Goal: Check status: Check status

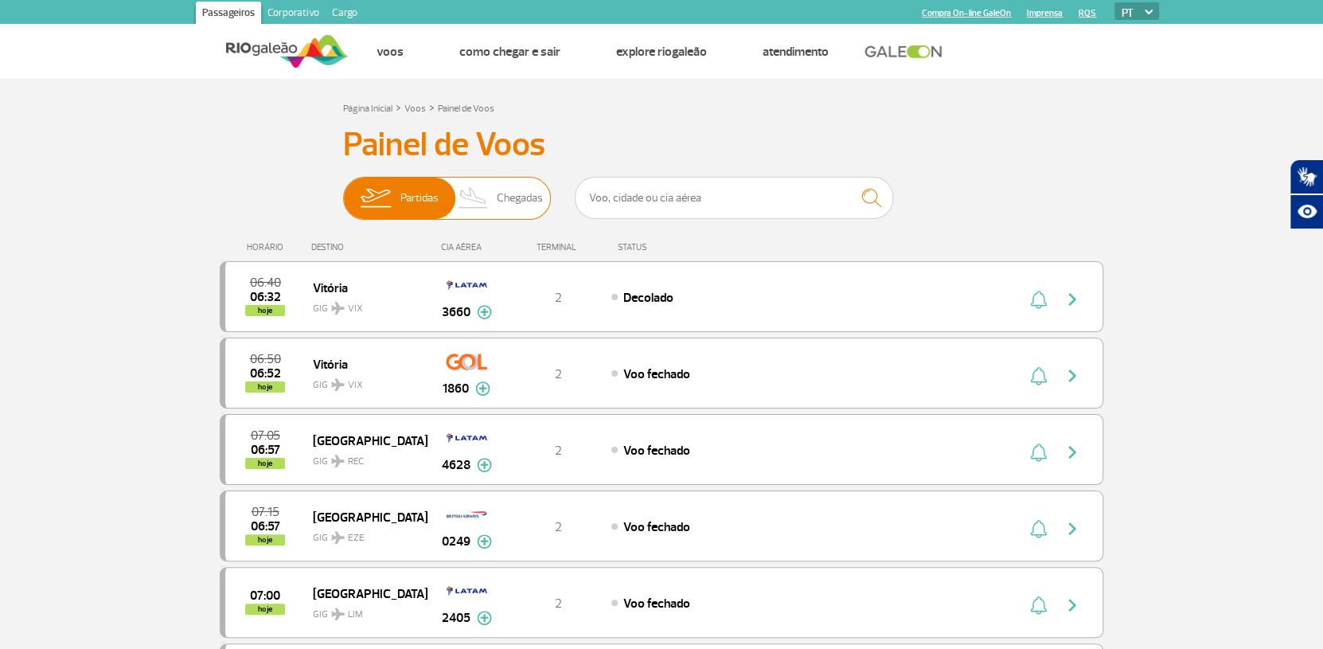
click at [511, 193] on span "Chegadas" at bounding box center [520, 198] width 46 height 41
click at [343, 190] on input "Partidas Chegadas" at bounding box center [343, 190] width 0 height 0
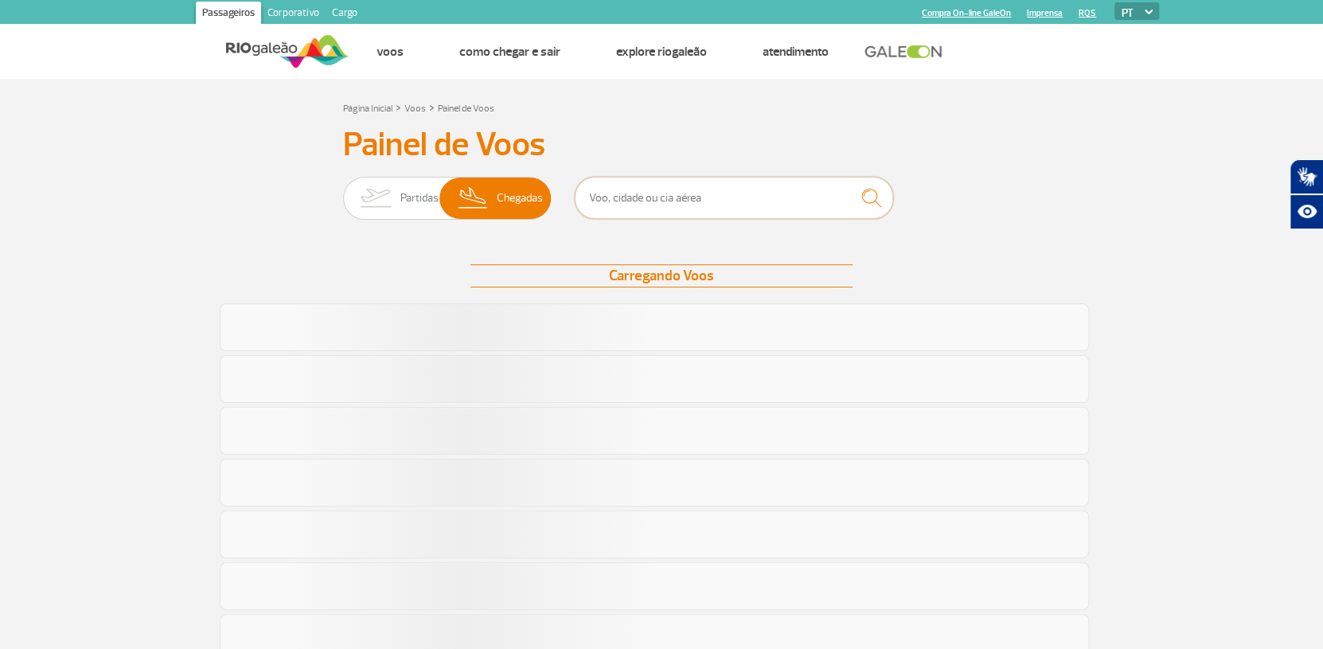
click at [786, 209] on input "text" at bounding box center [734, 198] width 318 height 42
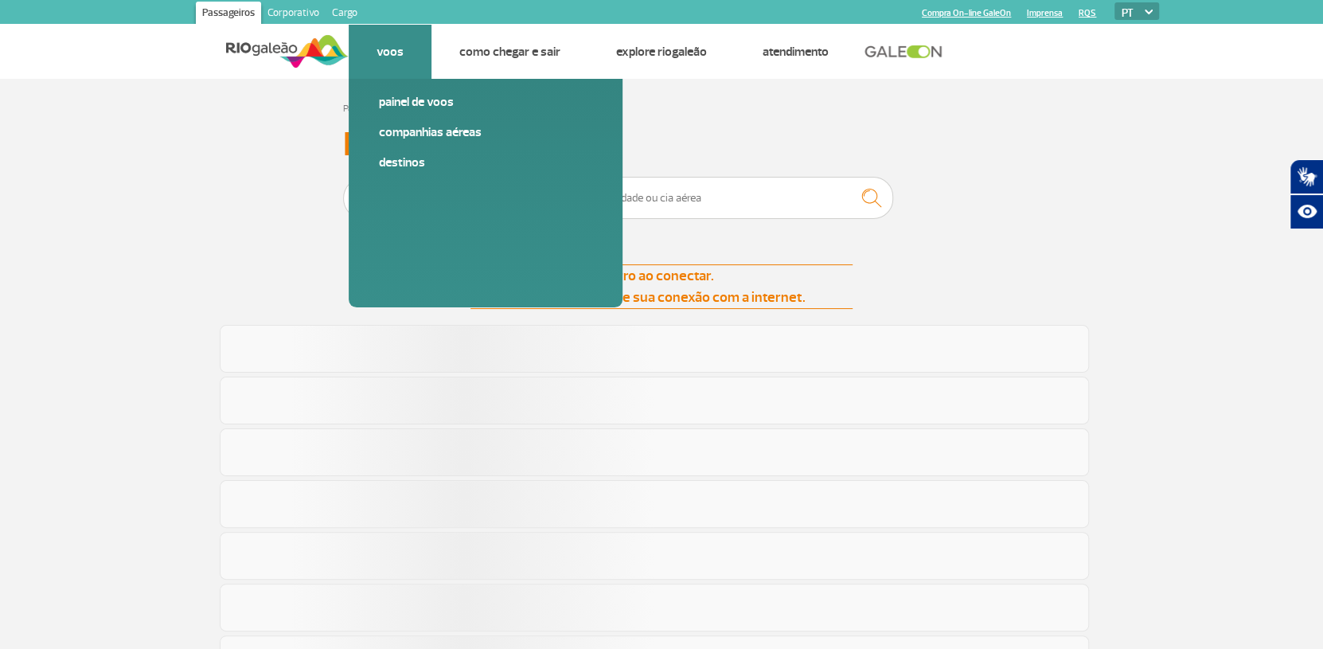
click at [382, 46] on link "Voos" at bounding box center [390, 52] width 27 height 16
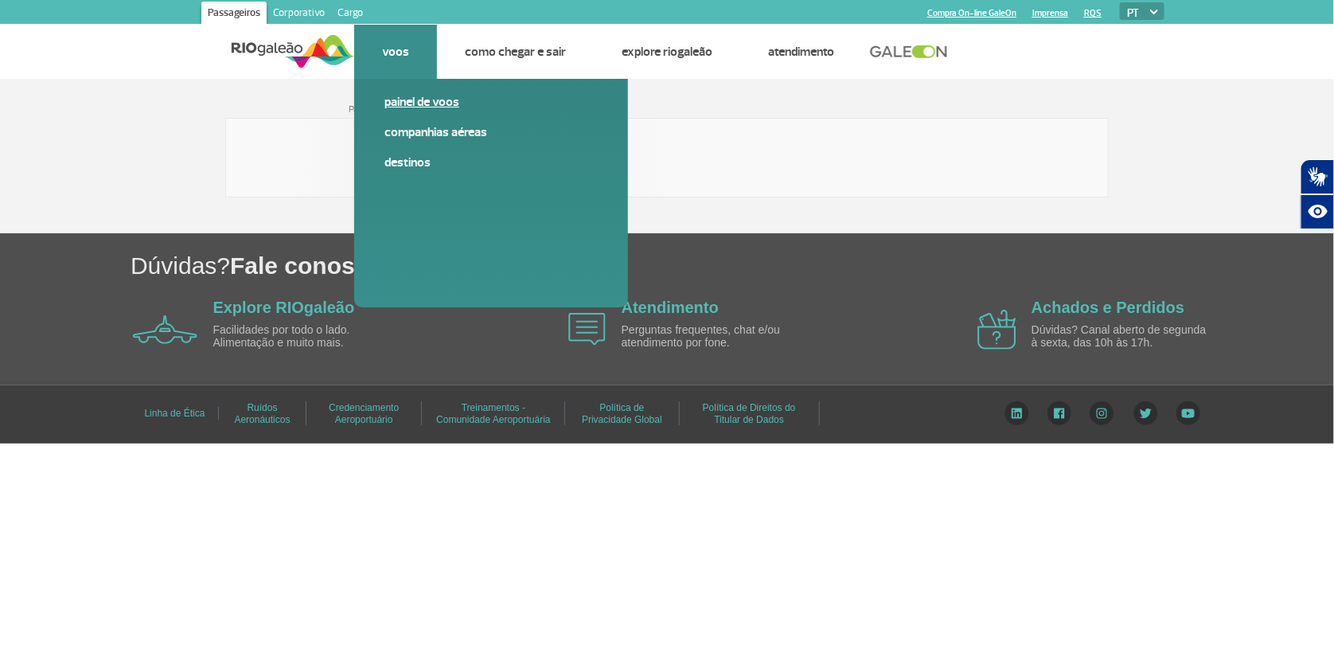
click at [404, 106] on link "Painel de voos" at bounding box center [490, 102] width 213 height 18
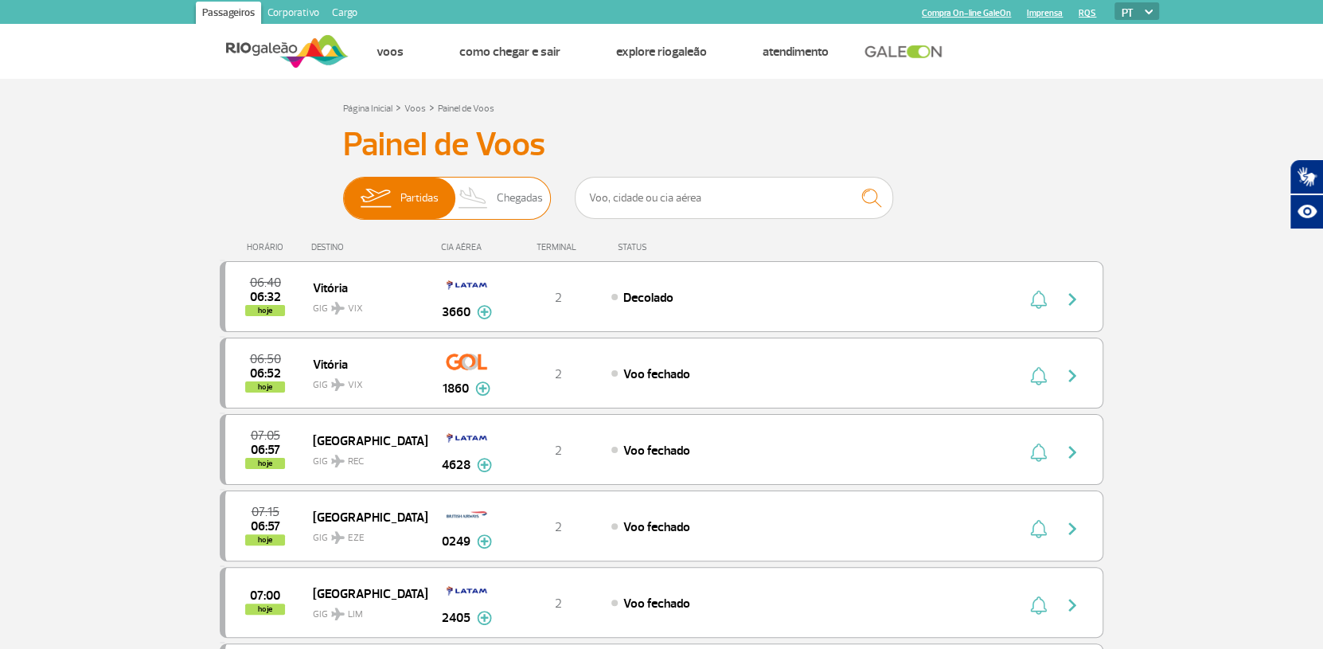
click at [534, 200] on span "Chegadas" at bounding box center [520, 198] width 46 height 41
click at [343, 190] on input "Partidas Chegadas" at bounding box center [343, 190] width 0 height 0
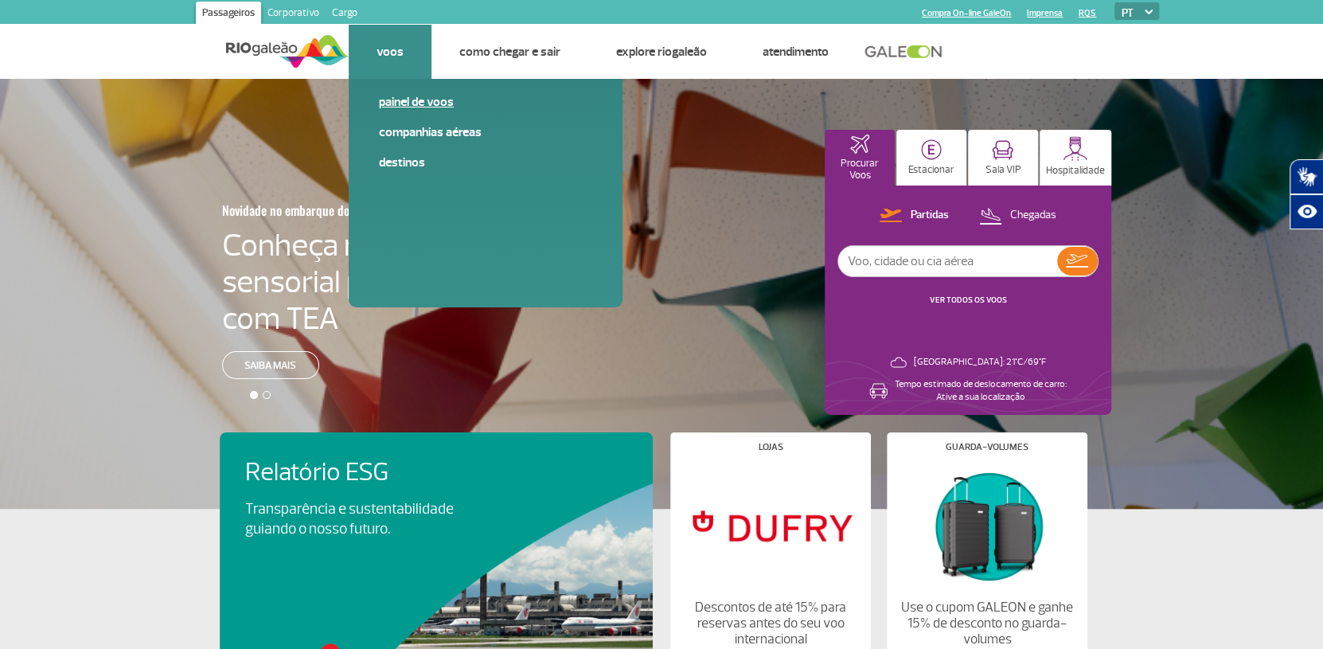
click at [400, 103] on link "Painel de voos" at bounding box center [485, 102] width 213 height 18
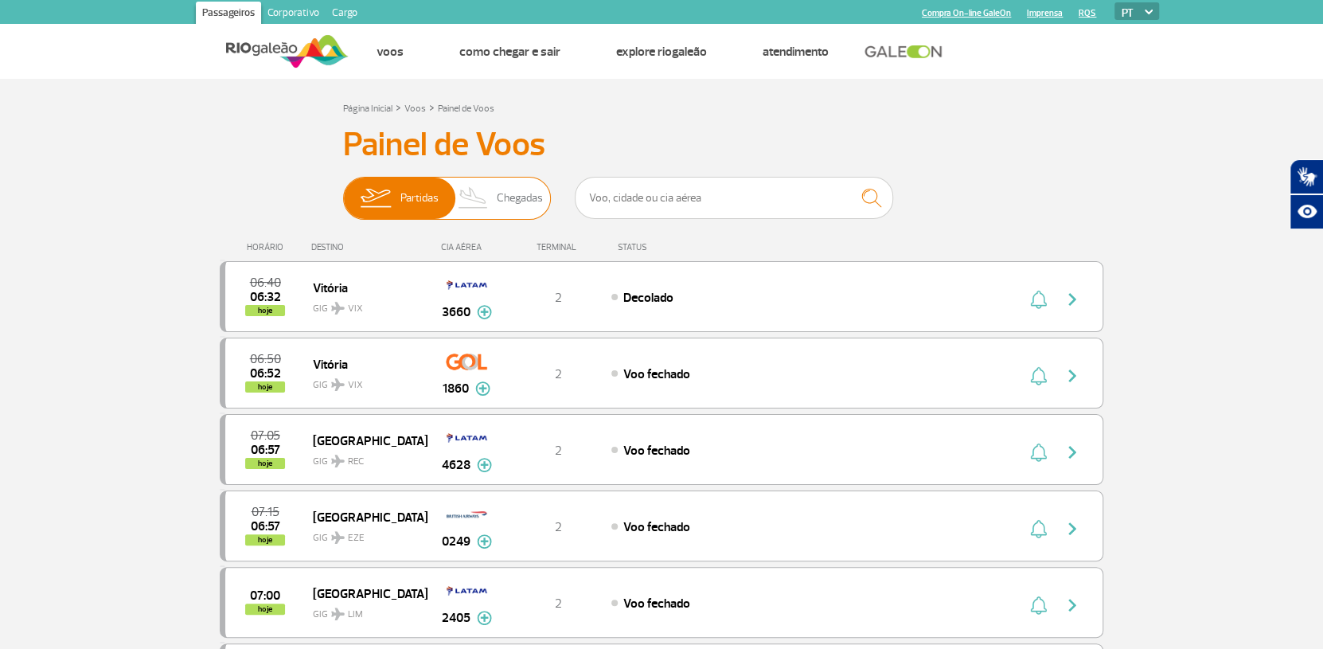
click at [509, 201] on span "Chegadas" at bounding box center [520, 198] width 46 height 41
click at [343, 190] on input "Partidas Chegadas" at bounding box center [343, 190] width 0 height 0
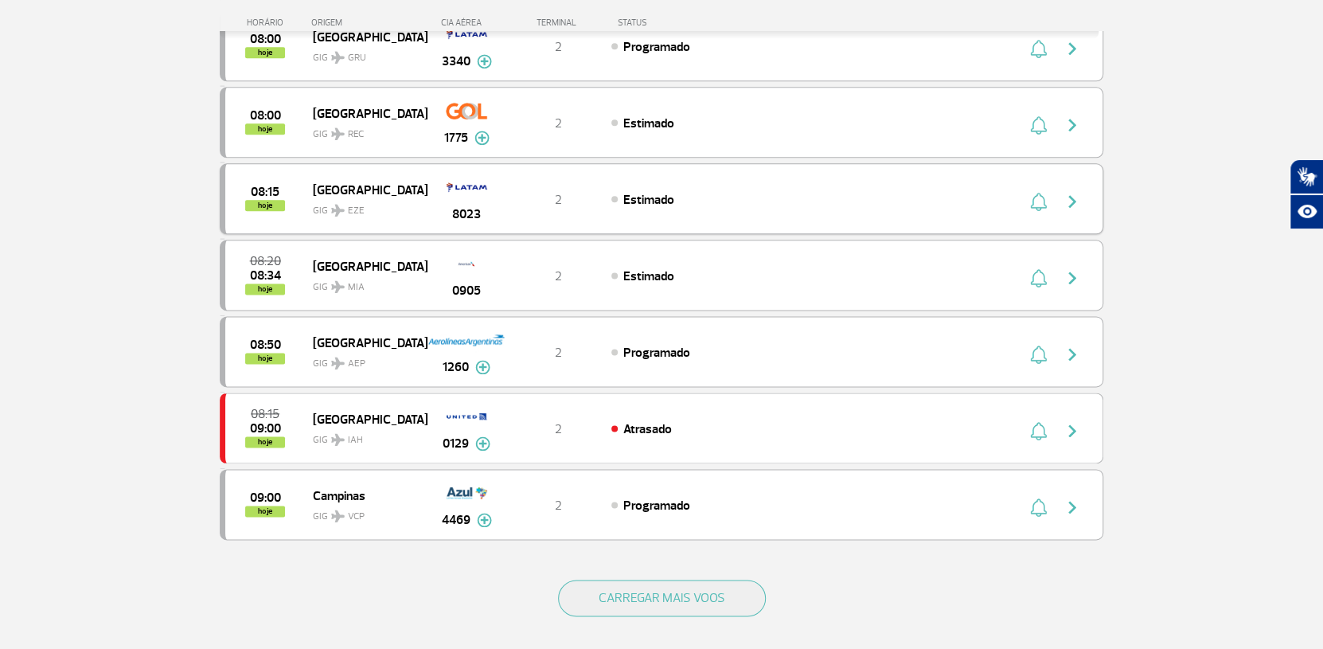
scroll to position [1273, 0]
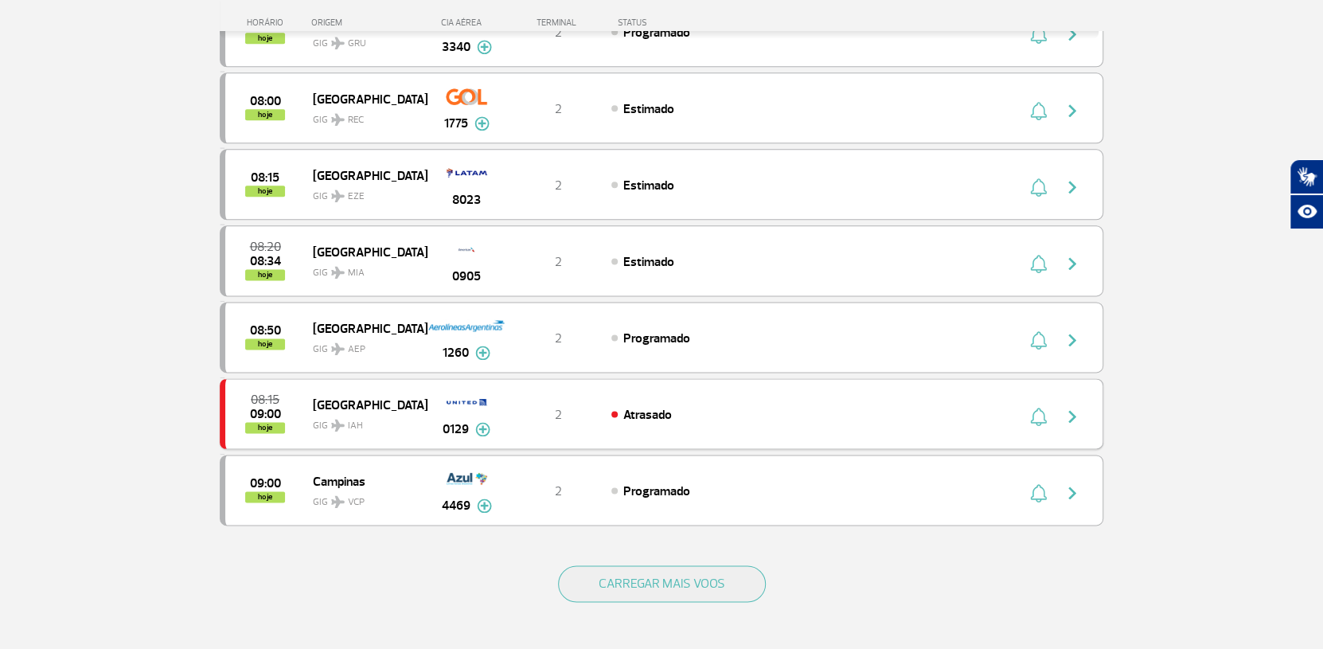
click at [654, 407] on span "Atrasado" at bounding box center [647, 415] width 49 height 16
click at [482, 422] on img at bounding box center [482, 429] width 15 height 14
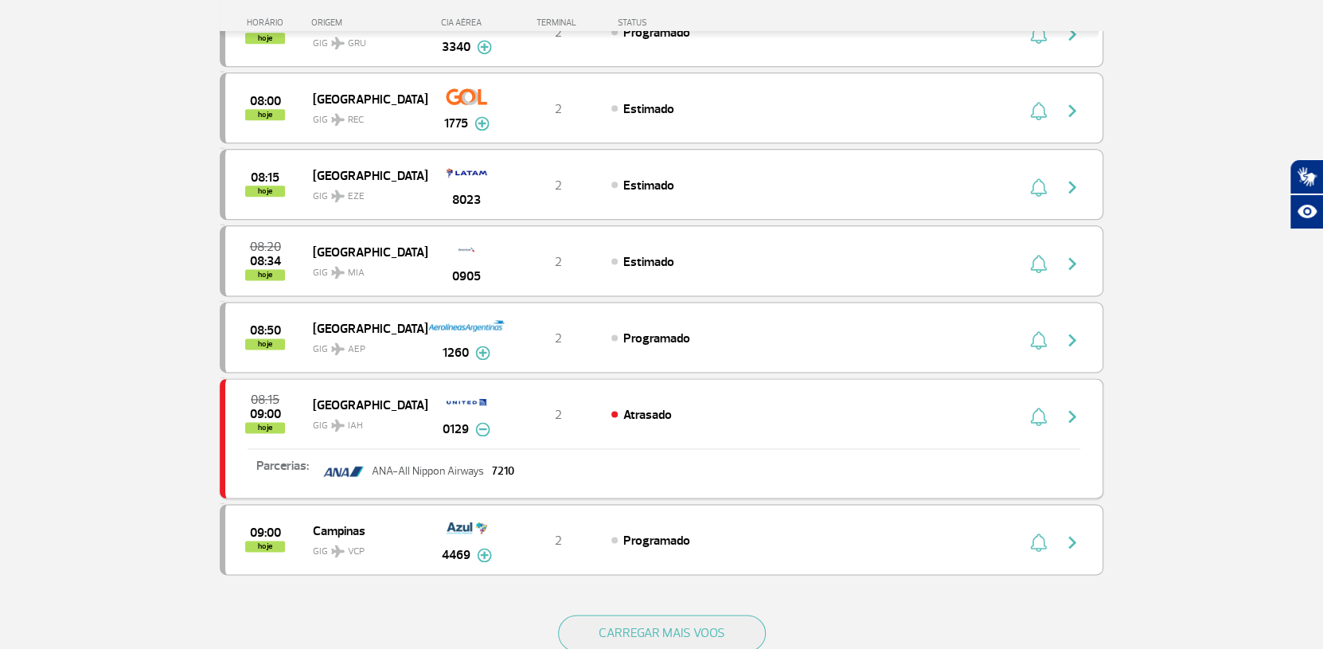
click at [482, 422] on img at bounding box center [482, 429] width 15 height 14
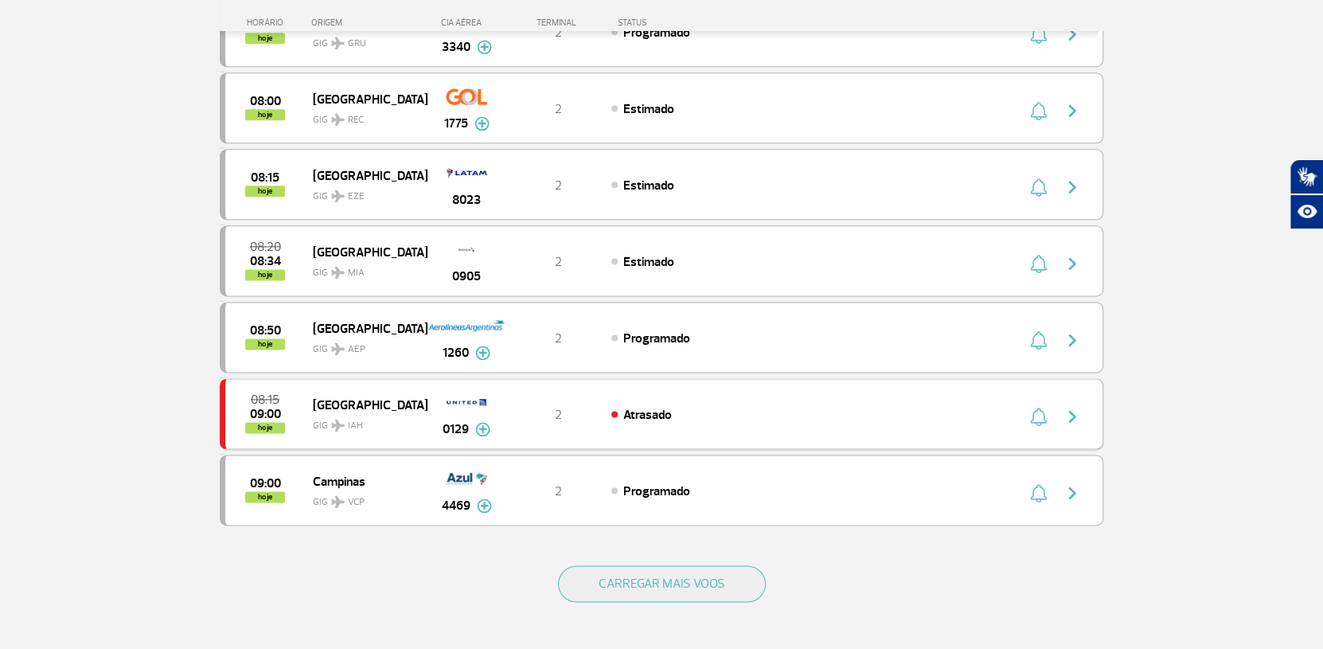
click at [1072, 407] on img "button" at bounding box center [1072, 416] width 19 height 19
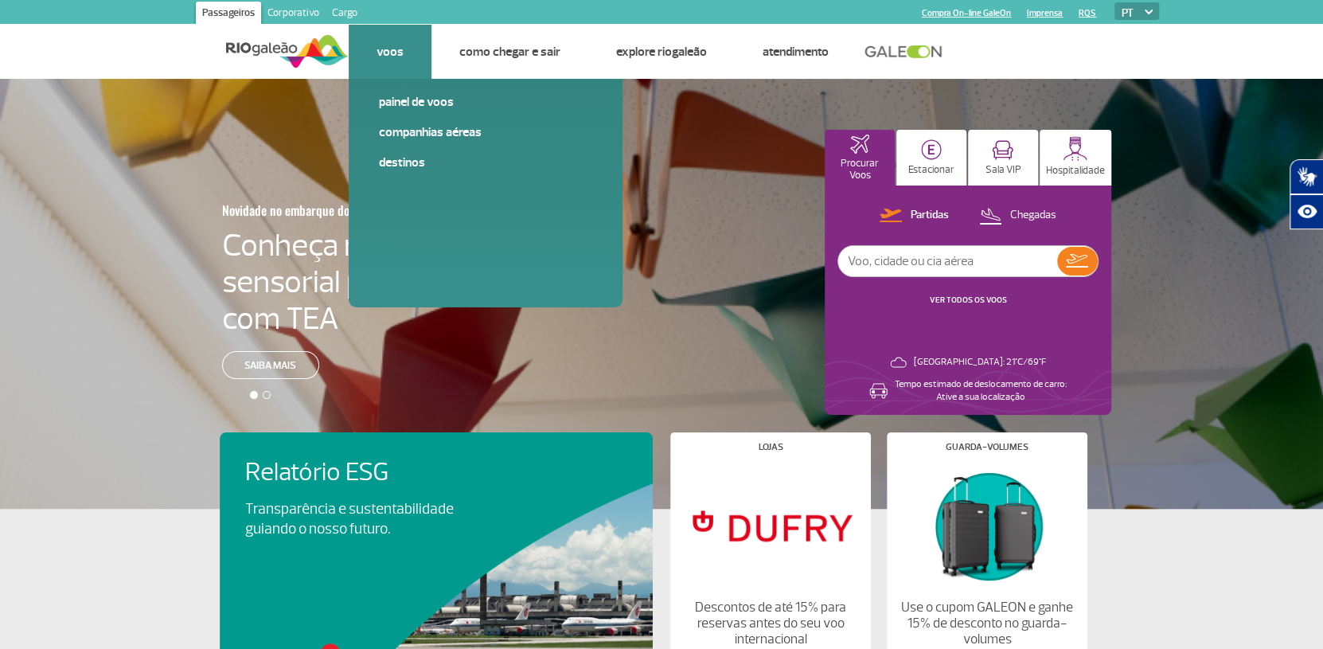
click at [392, 51] on link "Voos" at bounding box center [390, 52] width 27 height 16
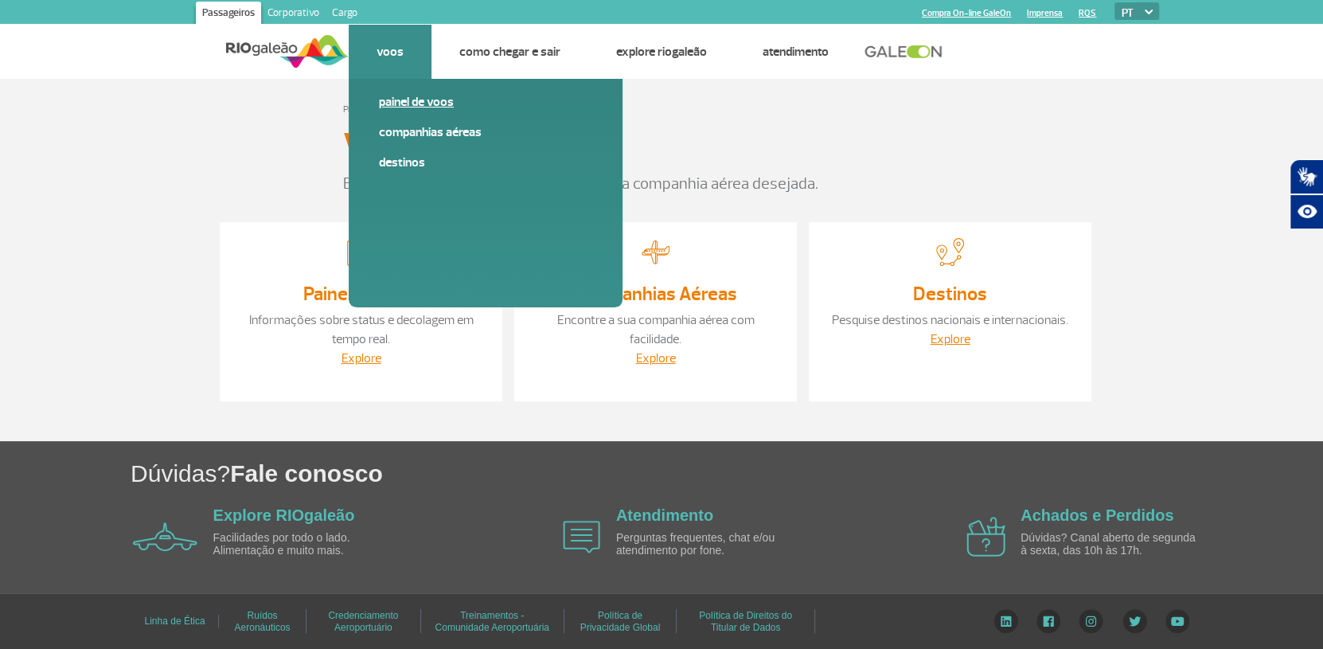
click at [416, 103] on link "Painel de voos" at bounding box center [485, 102] width 213 height 18
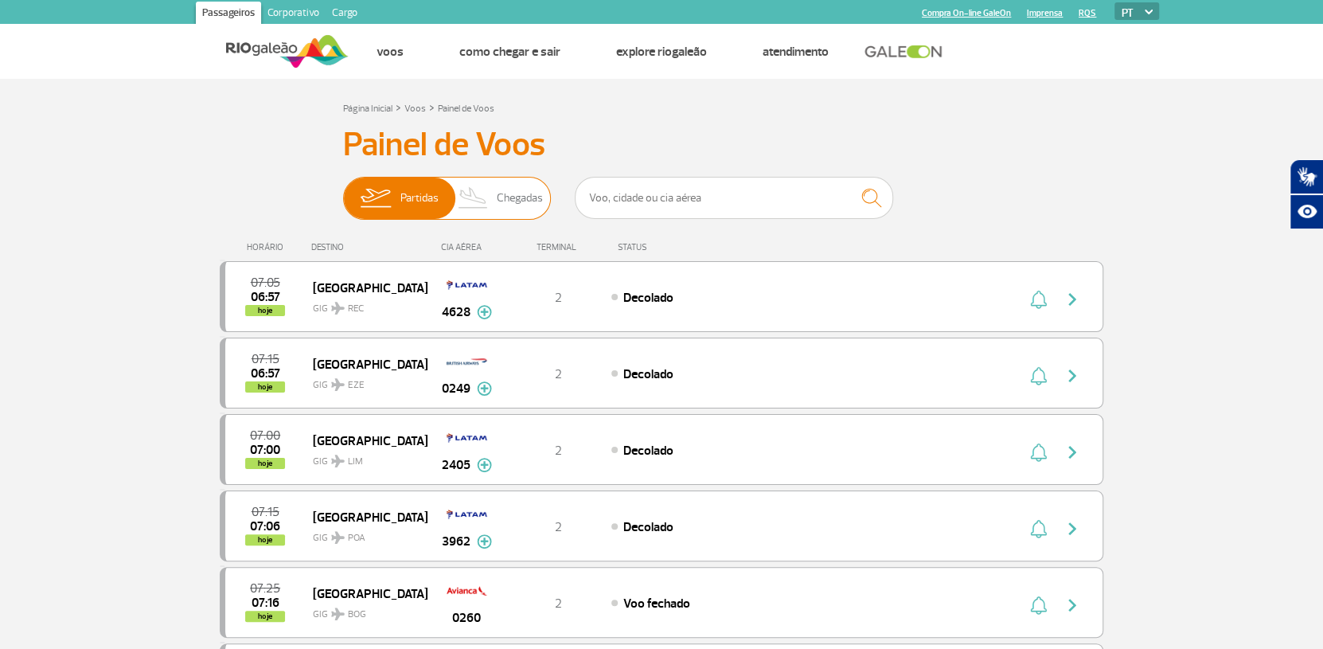
drag, startPoint x: 517, startPoint y: 200, endPoint x: 529, endPoint y: 209, distance: 15.5
click at [516, 201] on span "Chegadas" at bounding box center [520, 198] width 46 height 41
click at [343, 190] on input "Partidas Chegadas" at bounding box center [343, 190] width 0 height 0
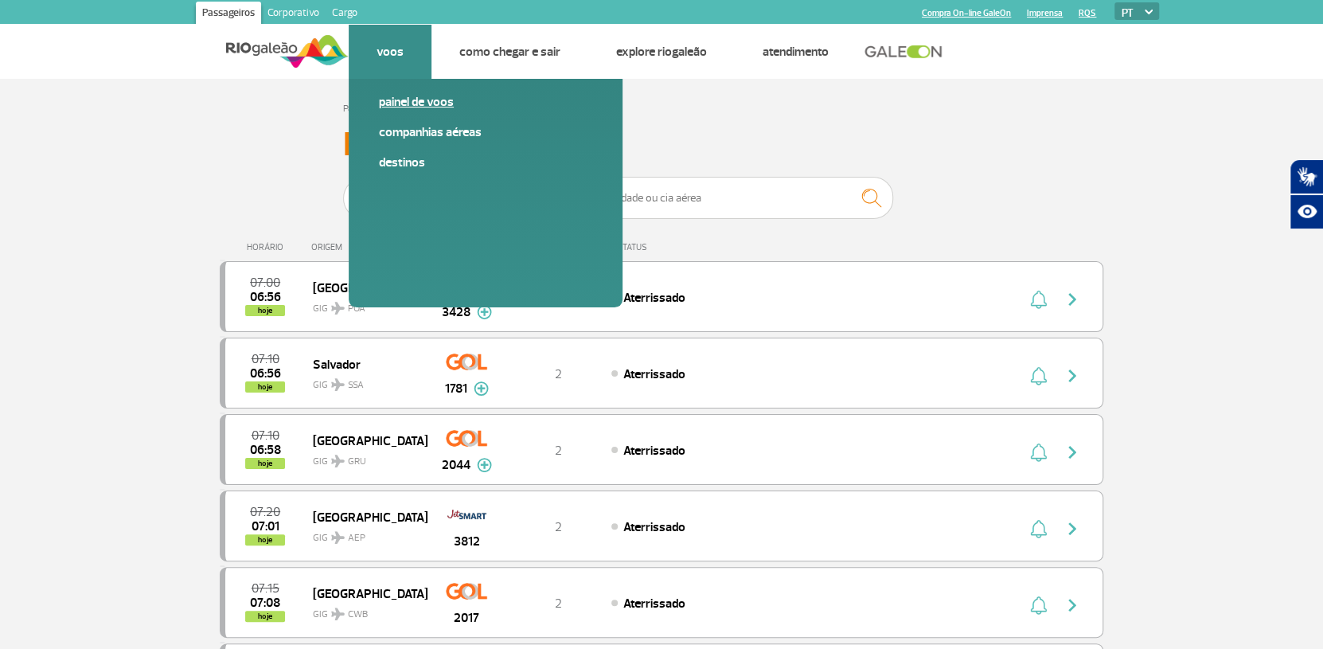
click at [385, 99] on link "Painel de voos" at bounding box center [485, 102] width 213 height 18
click at [406, 103] on link "Painel de voos" at bounding box center [485, 102] width 213 height 18
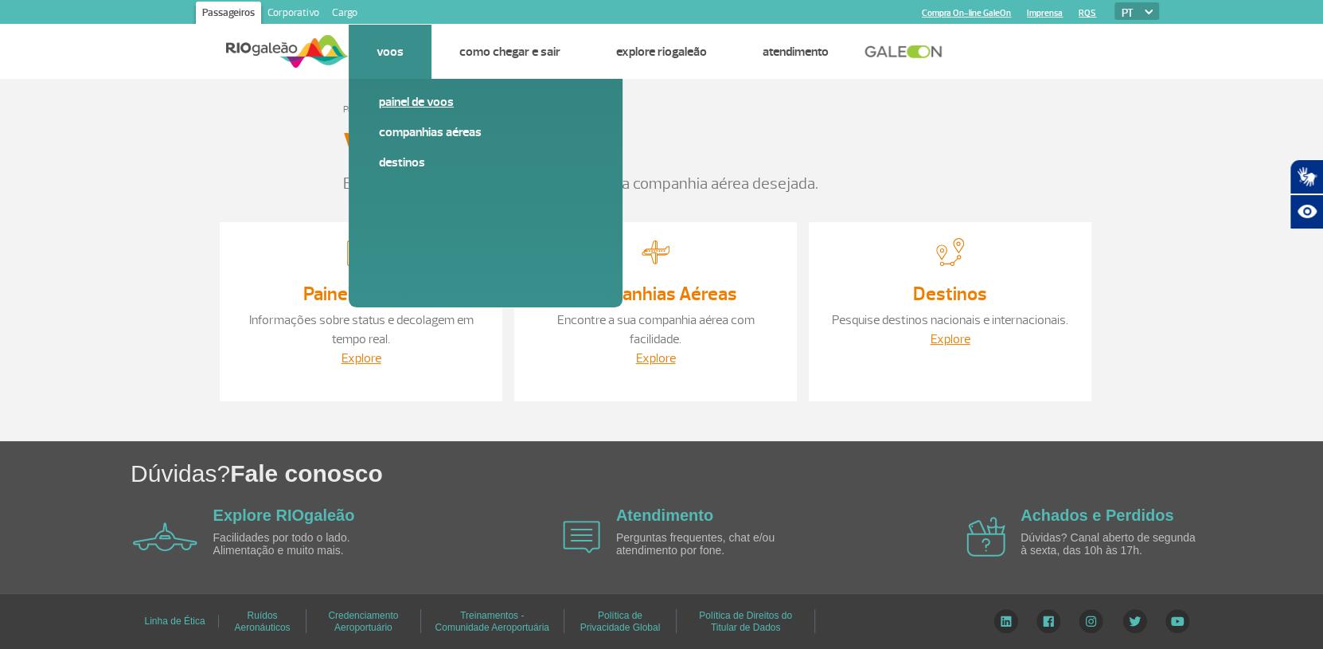
click at [399, 99] on link "Painel de voos" at bounding box center [485, 102] width 213 height 18
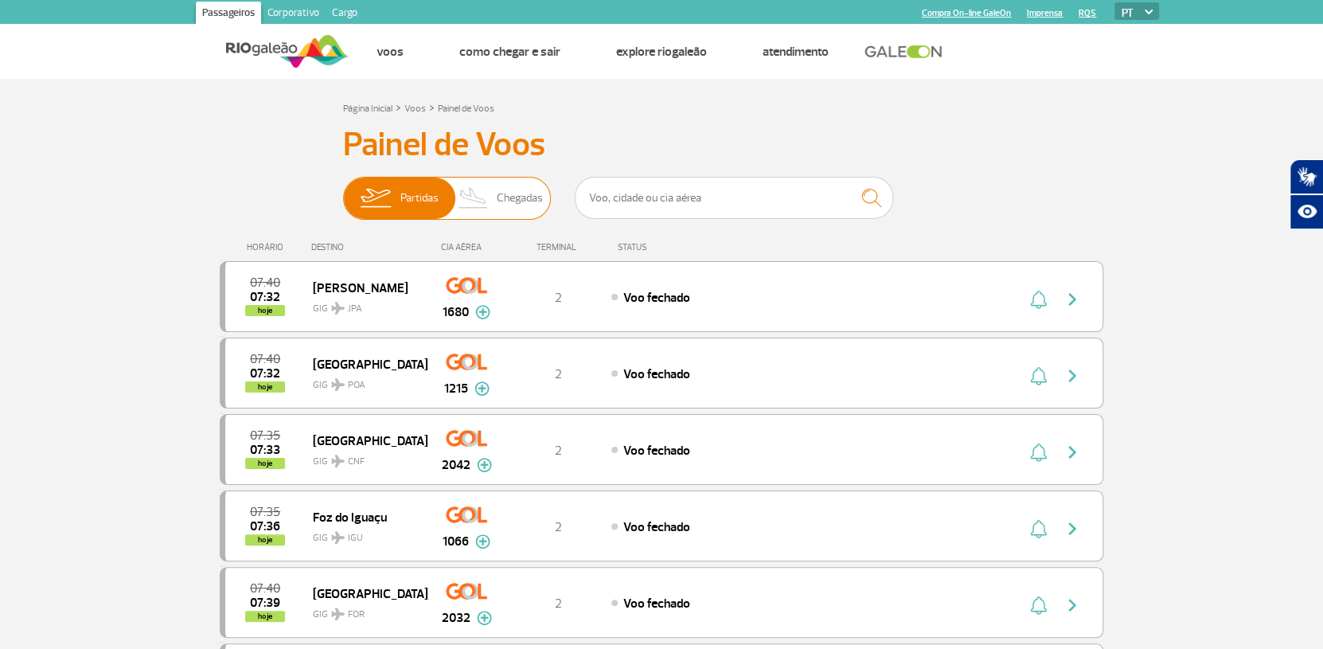
click at [519, 207] on span "Chegadas" at bounding box center [520, 198] width 46 height 41
click at [343, 190] on input "Partidas Chegadas" at bounding box center [343, 190] width 0 height 0
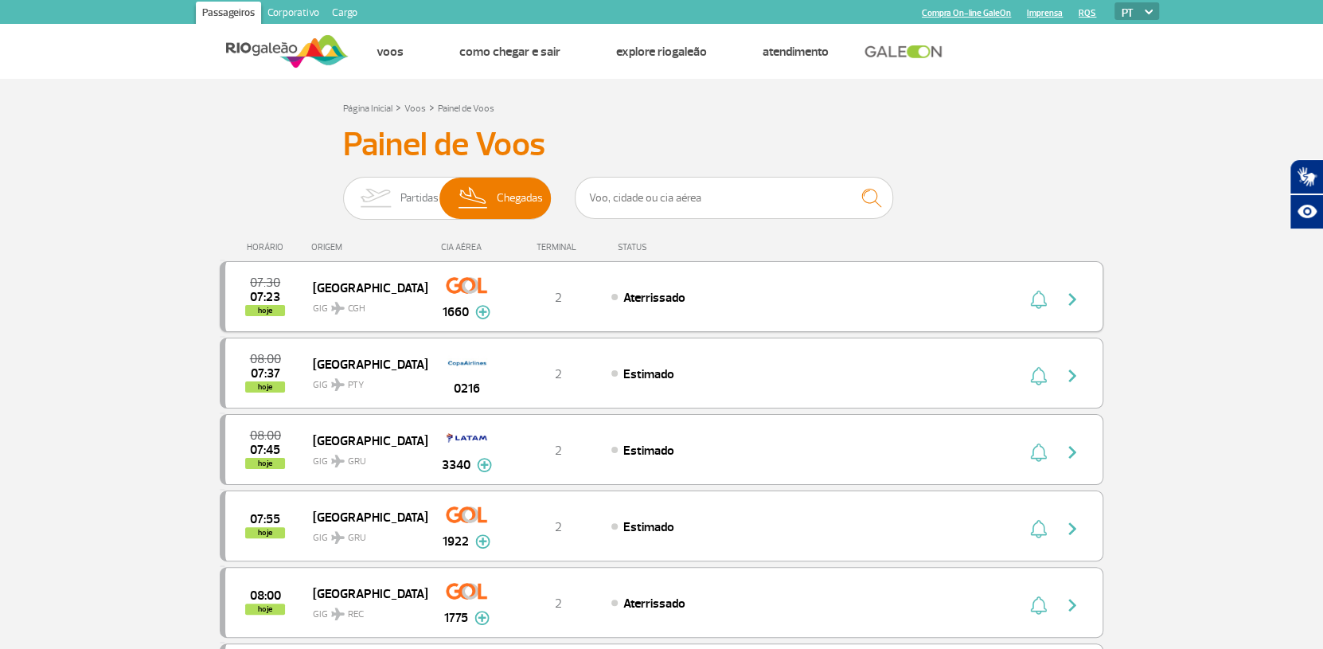
click at [1032, 296] on img "button" at bounding box center [1038, 299] width 17 height 19
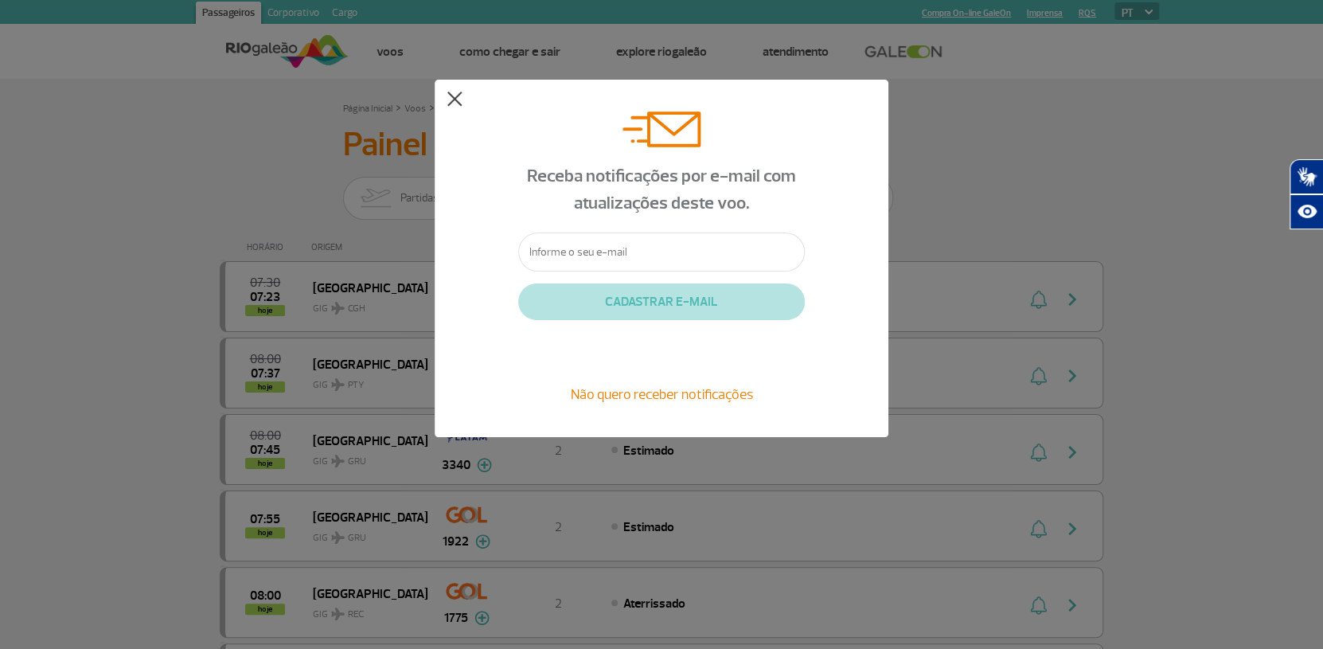
click at [455, 103] on button at bounding box center [455, 100] width 16 height 16
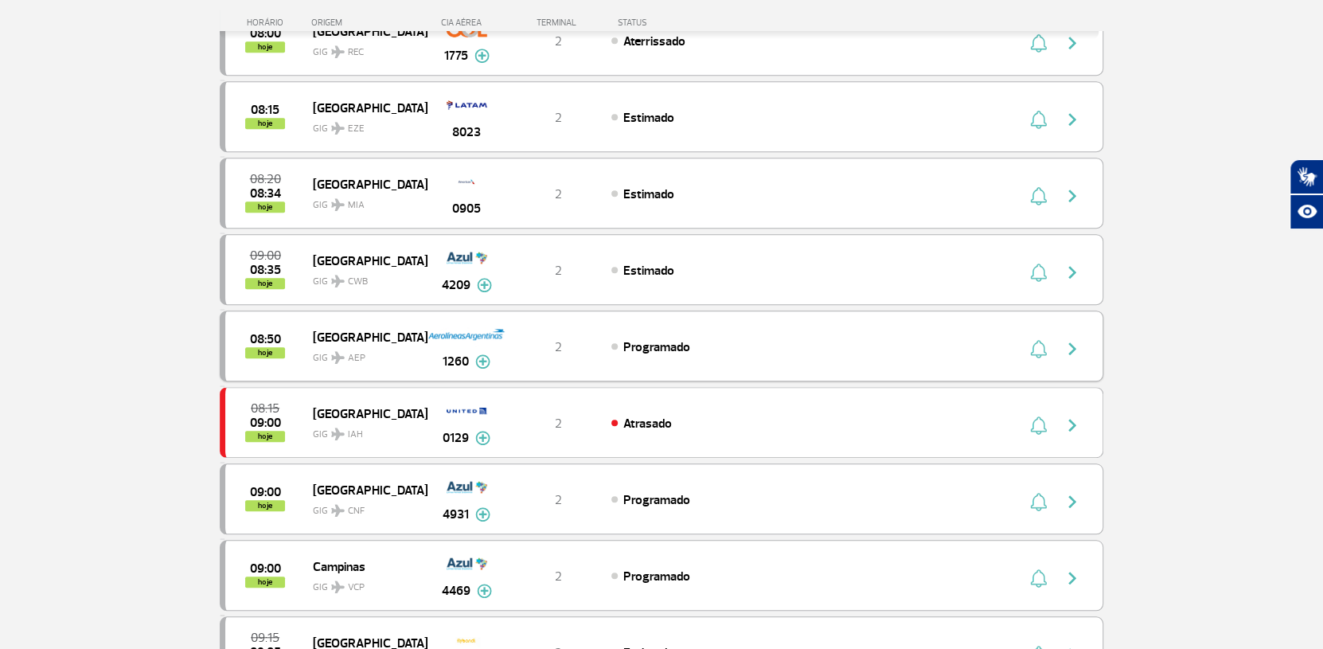
scroll to position [716, 0]
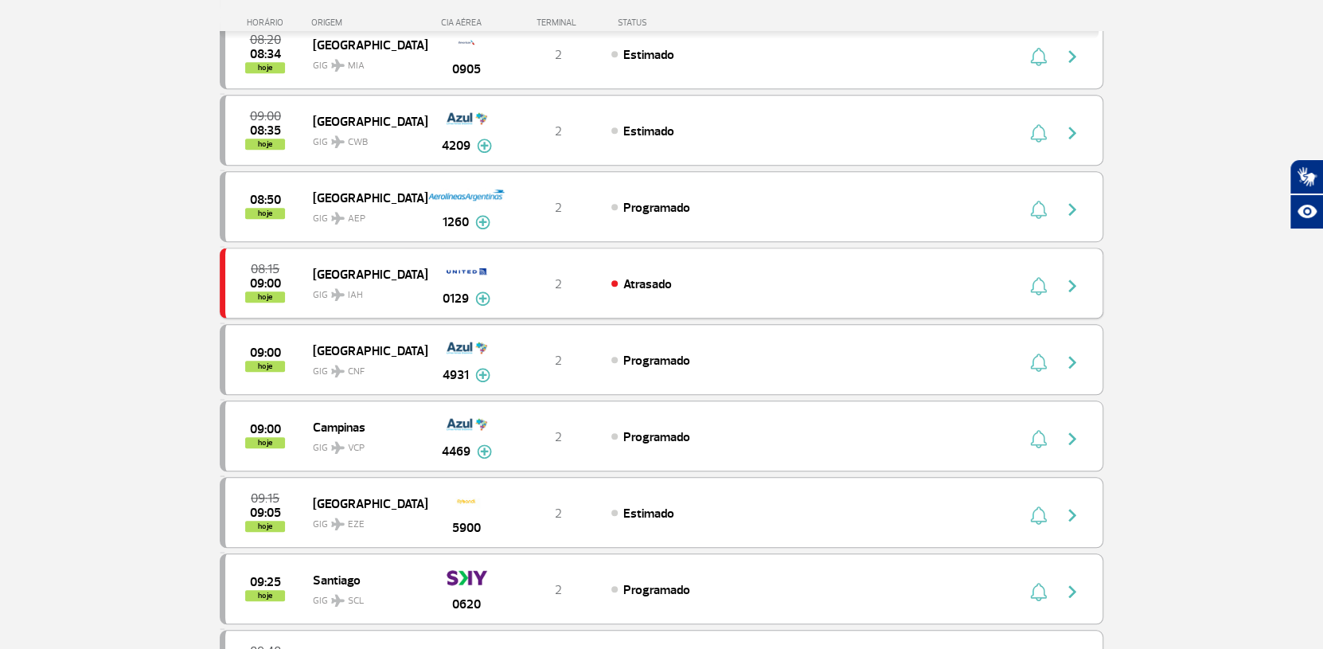
click at [1041, 281] on img "button" at bounding box center [1038, 285] width 17 height 19
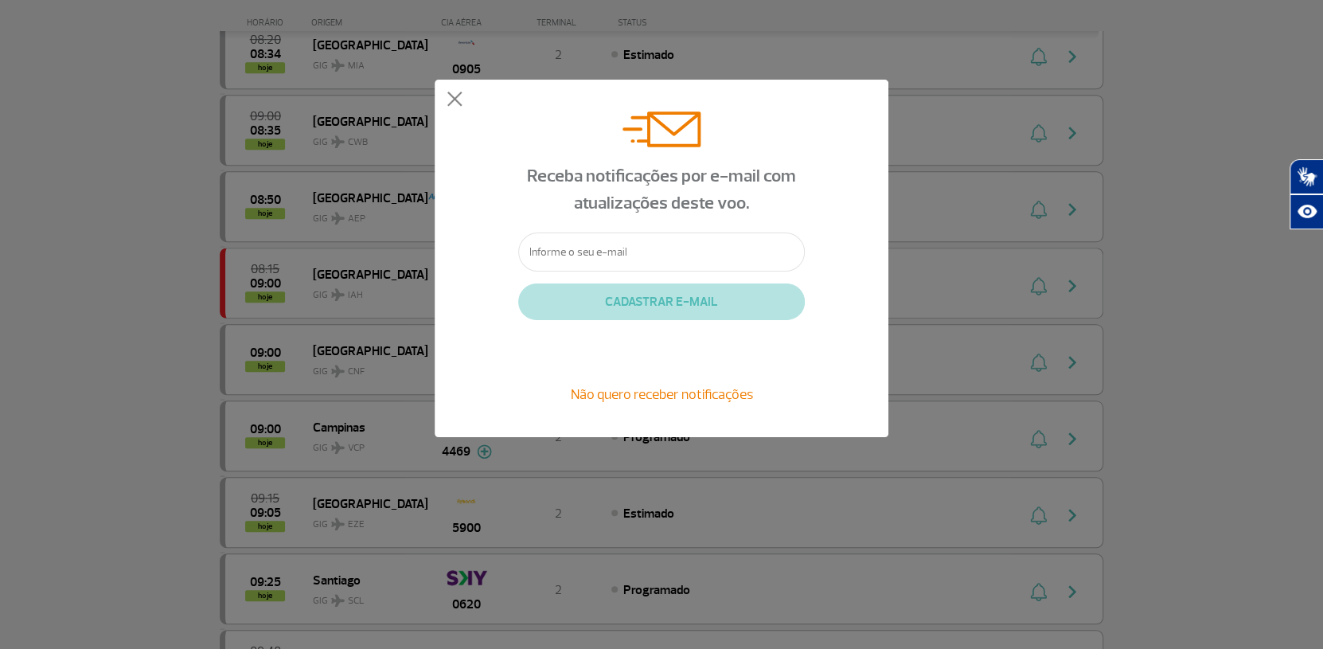
click at [634, 250] on input "text" at bounding box center [661, 251] width 287 height 39
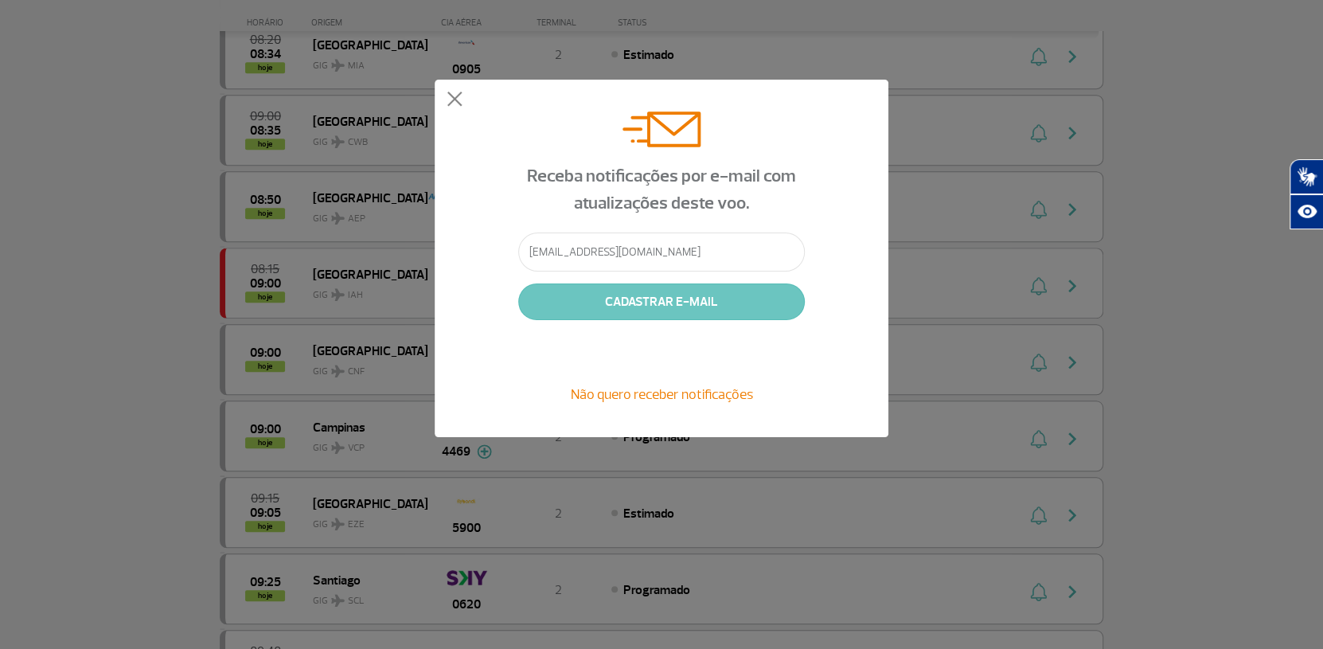
type input "[EMAIL_ADDRESS][DOMAIN_NAME]"
click at [677, 296] on button "CADASTRAR E-MAIL" at bounding box center [661, 301] width 287 height 37
